Goal: Task Accomplishment & Management: Use online tool/utility

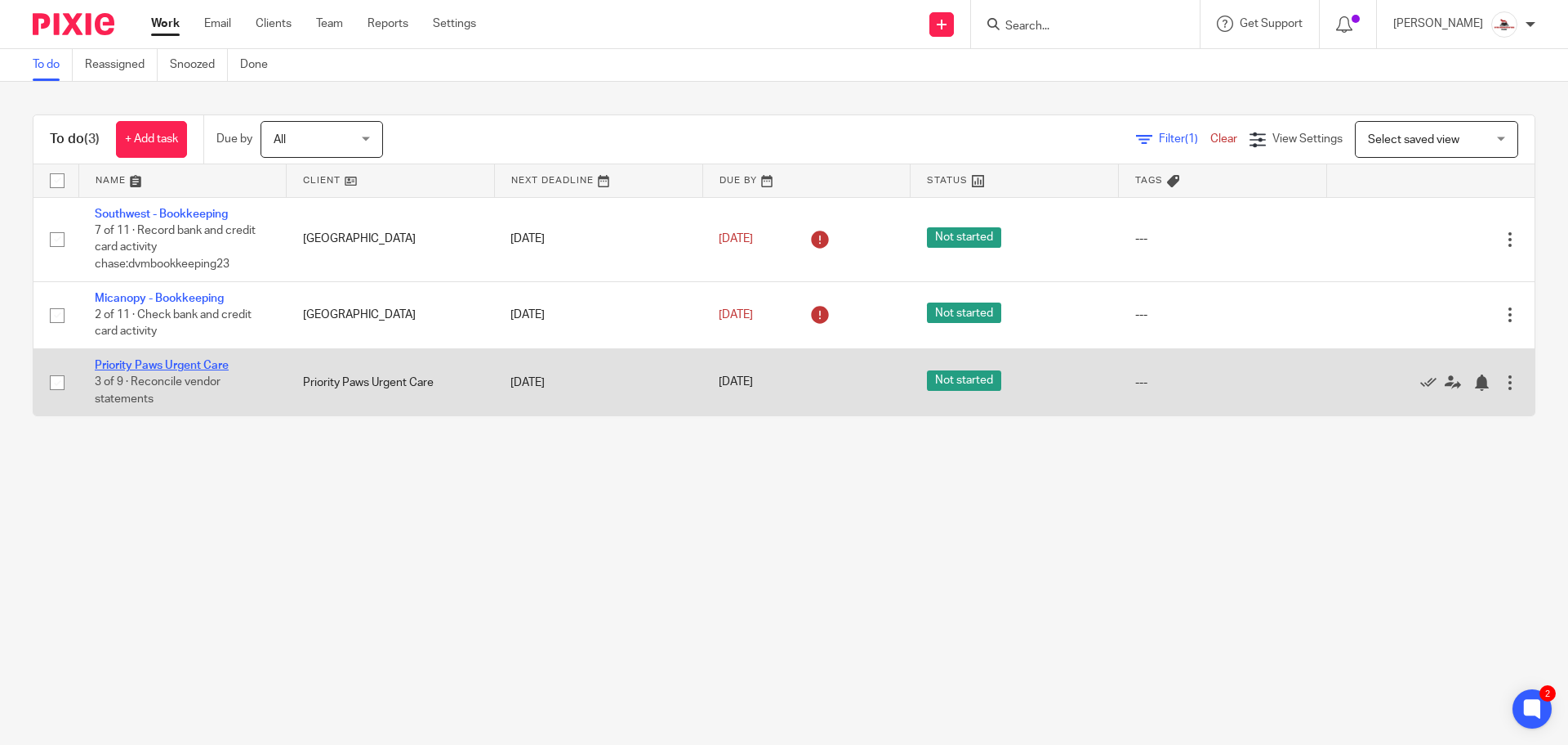
click at [155, 365] on link "Priority Paws Urgent Care" at bounding box center [161, 365] width 134 height 12
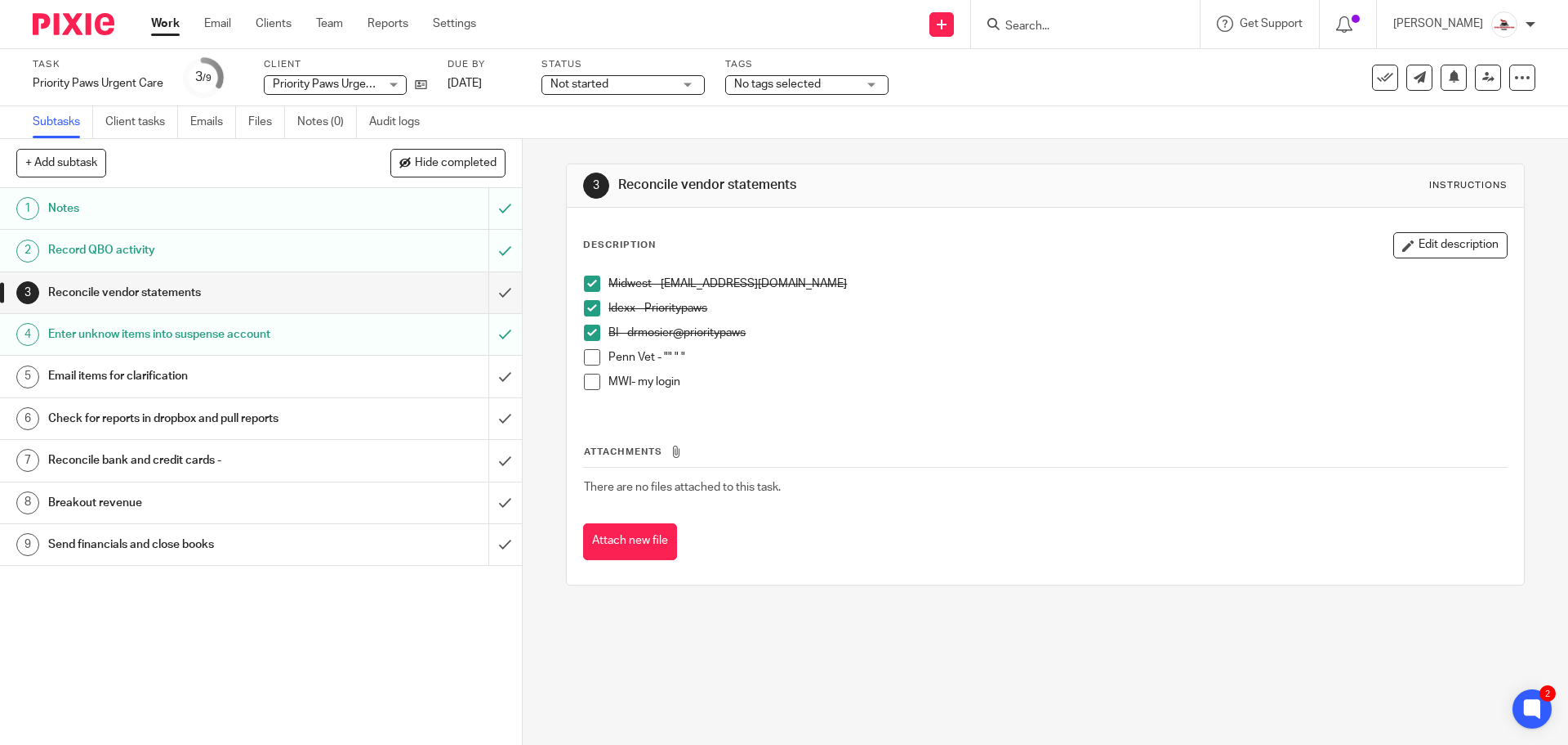
click at [258, 453] on h1 "Reconcile bank and credit cards -" at bounding box center [189, 460] width 283 height 24
